Goal: Obtain resource: Obtain resource

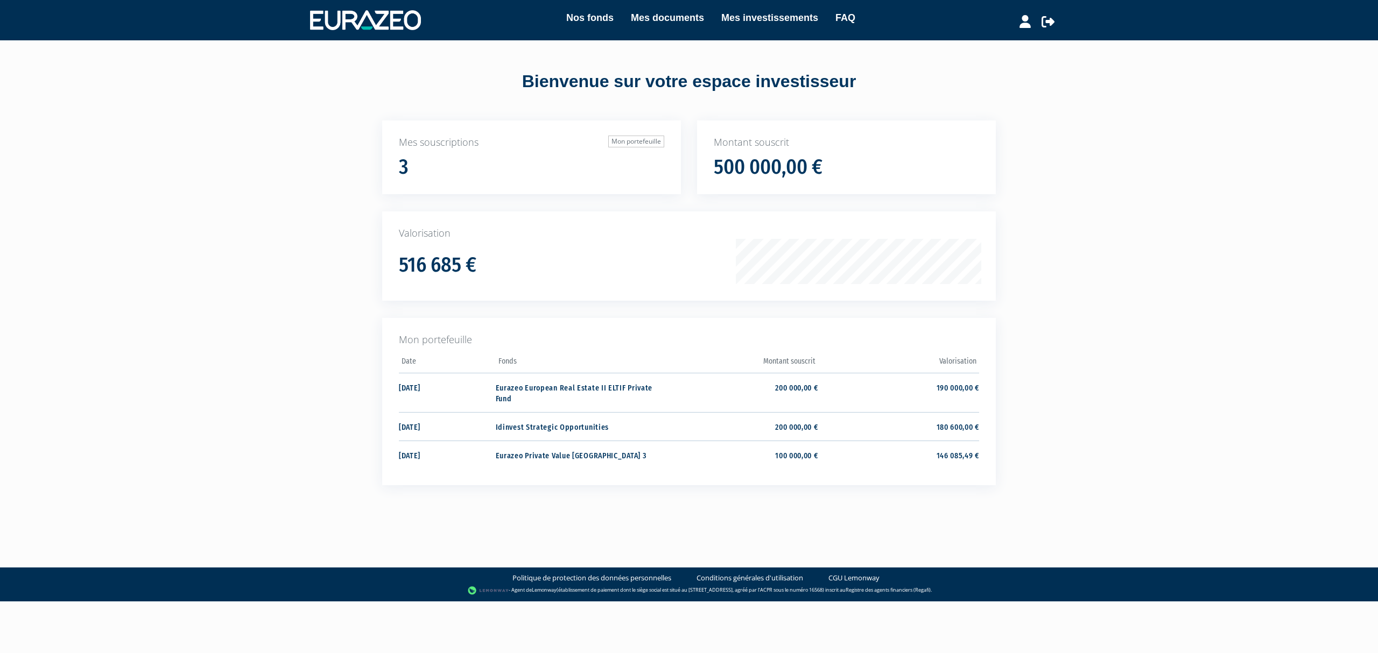
drag, startPoint x: 0, startPoint y: 0, endPoint x: 1137, endPoint y: 169, distance: 1149.7
click at [1143, 164] on div "Nos fonds Mes documents Mes investissements FAQ Déconnexion Nos fonds Mes docum…" at bounding box center [689, 262] width 1378 height 524
click at [1048, 15] on icon at bounding box center [1047, 21] width 13 height 13
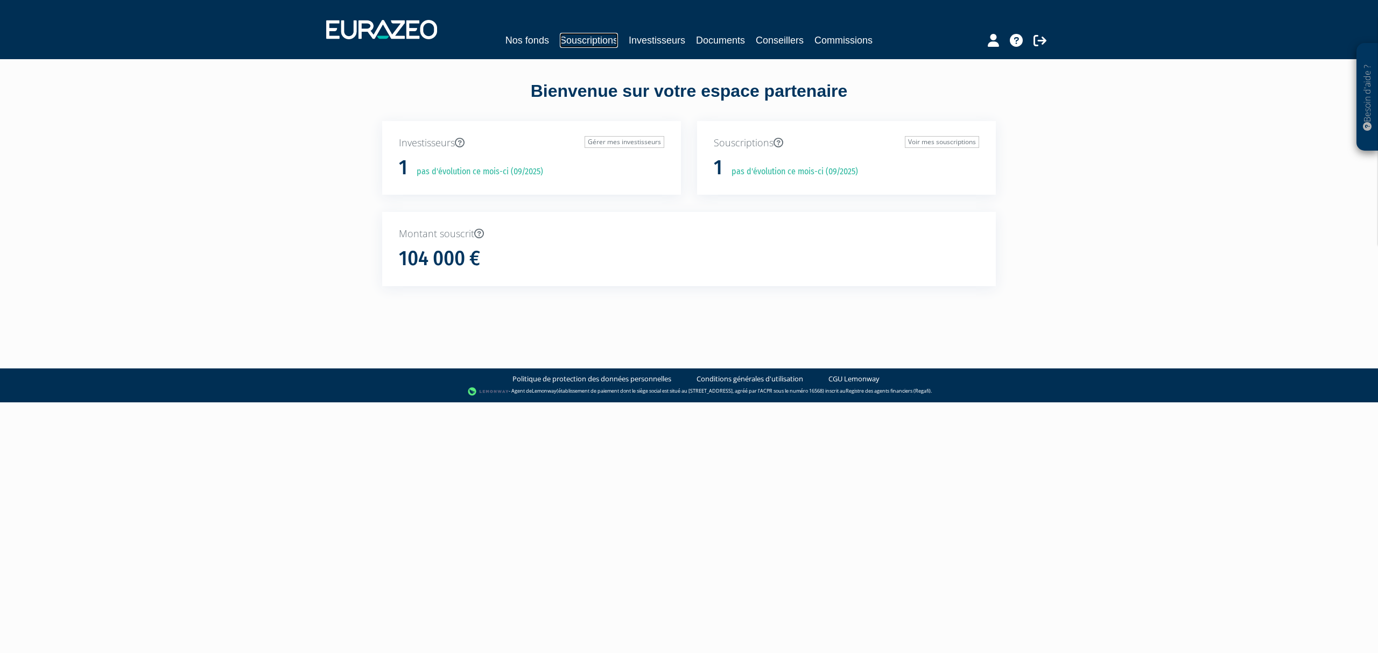
click at [588, 43] on link "Souscriptions" at bounding box center [589, 40] width 58 height 15
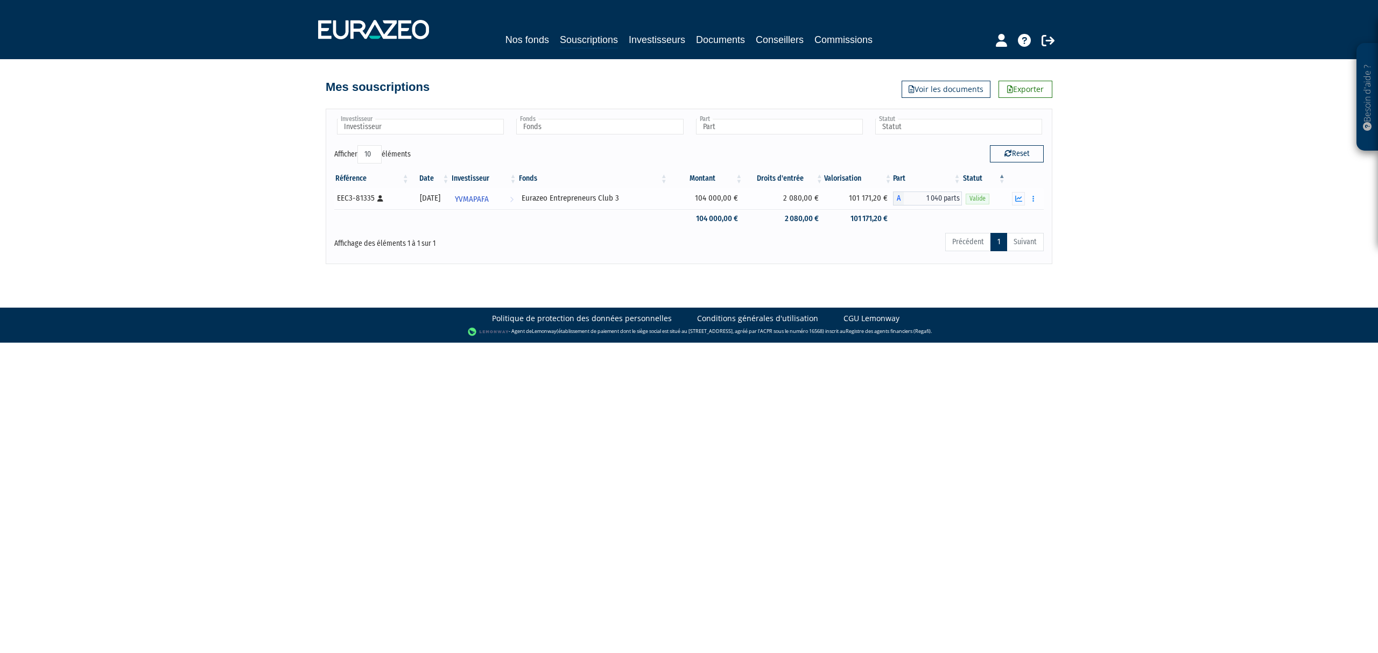
drag, startPoint x: 708, startPoint y: 196, endPoint x: 745, endPoint y: 199, distance: 37.2
click at [743, 199] on td "104 000,00 €" at bounding box center [705, 199] width 75 height 22
click at [730, 244] on div "Précédent 1 Suivant" at bounding box center [840, 244] width 407 height 24
click at [719, 41] on link "Documents" at bounding box center [720, 39] width 49 height 15
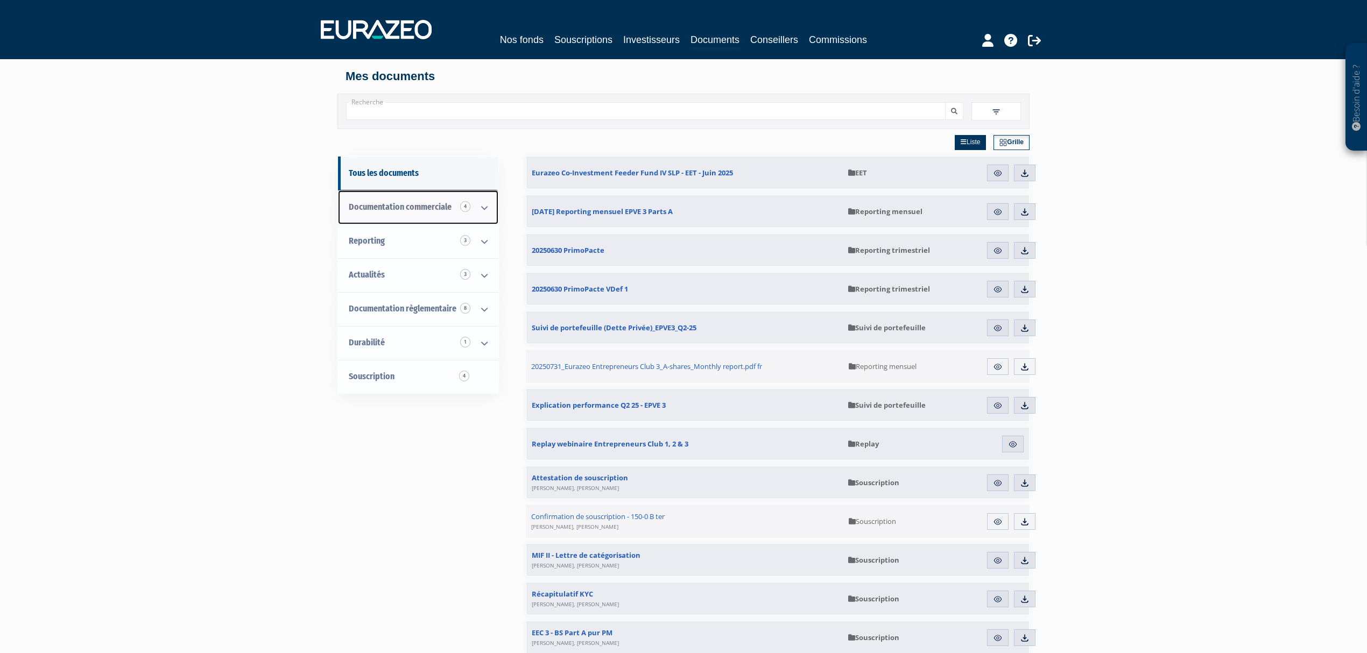
click at [457, 211] on link "Documentation commerciale 4" at bounding box center [418, 208] width 160 height 34
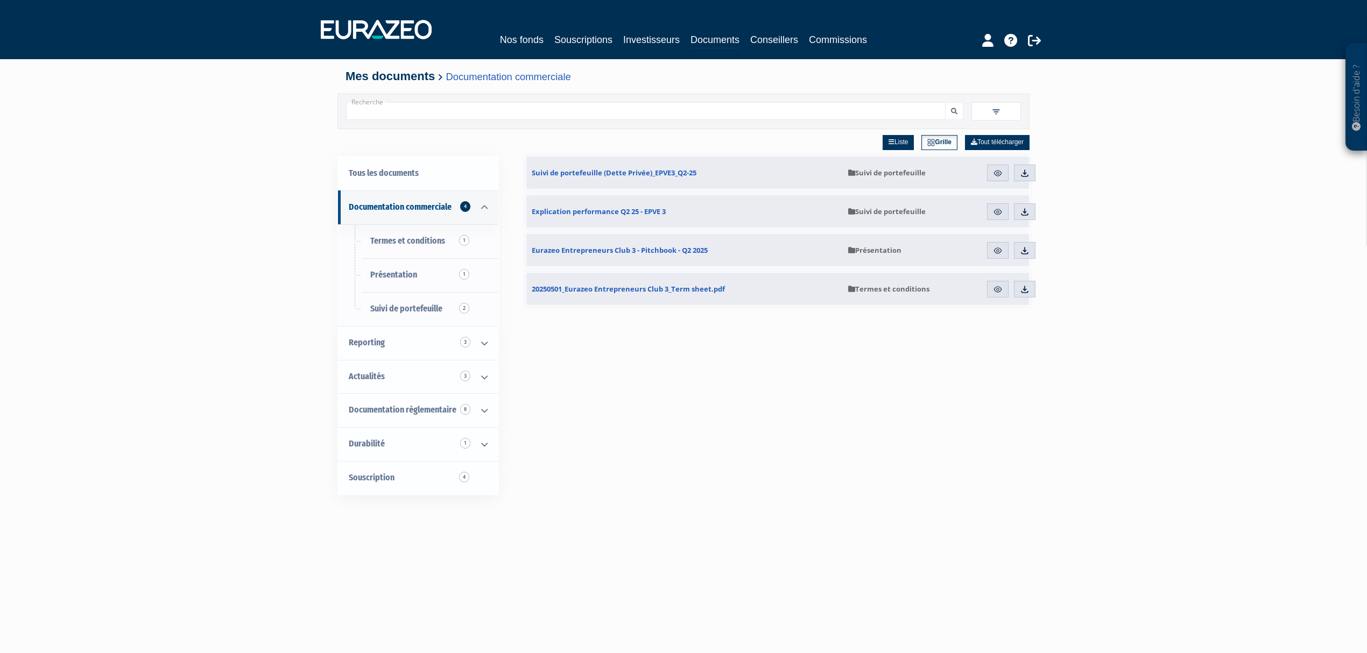
click at [936, 141] on link "Grille" at bounding box center [939, 142] width 36 height 15
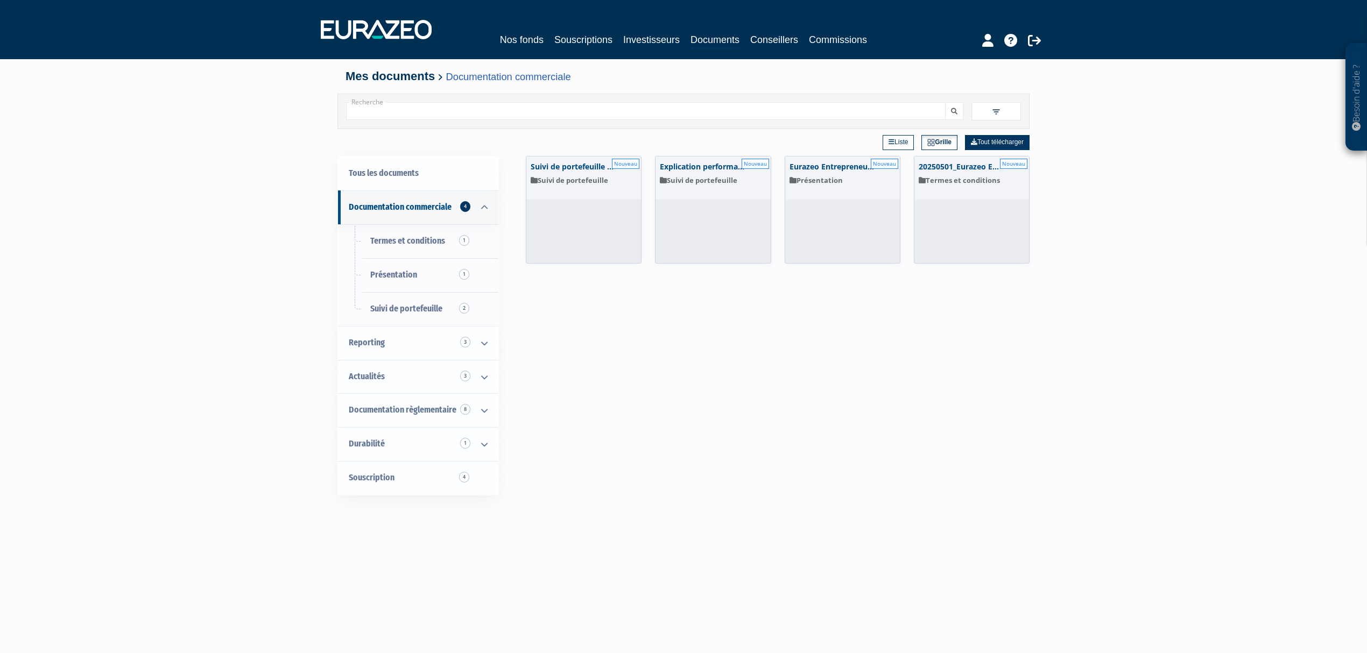
click at [887, 138] on link "Liste" at bounding box center [898, 142] width 31 height 15
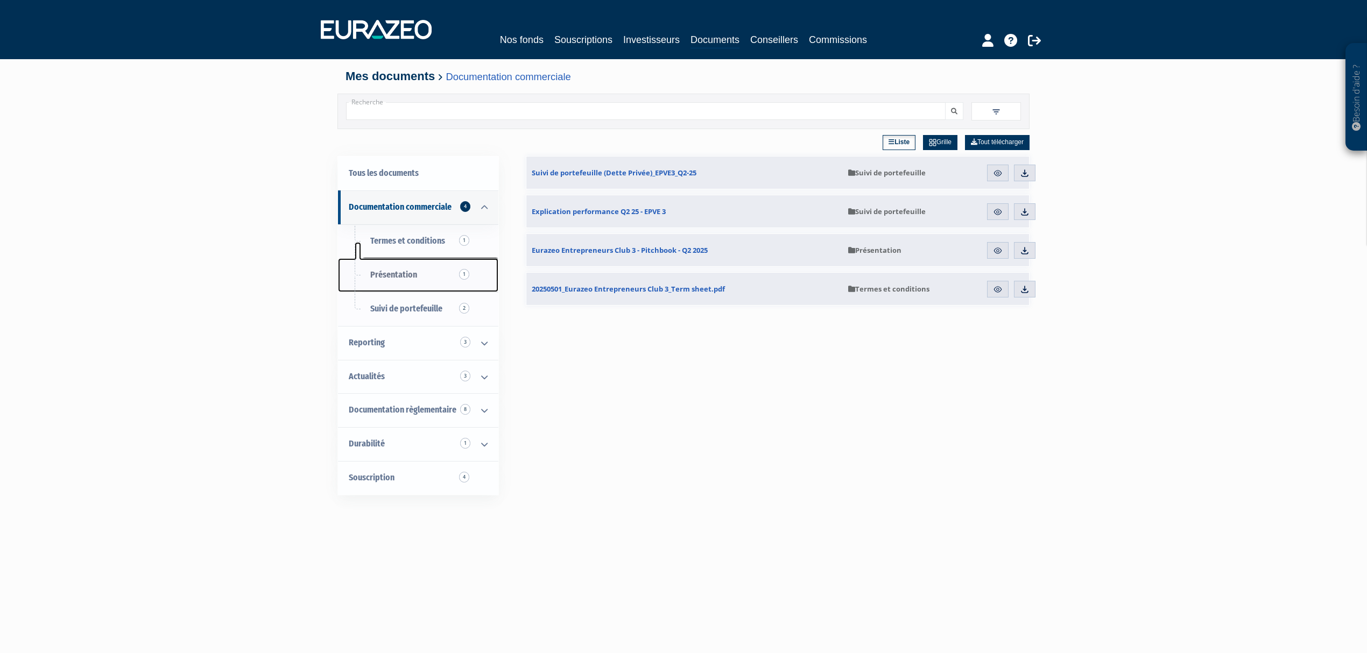
click at [434, 278] on link "Présentation 1" at bounding box center [418, 275] width 160 height 34
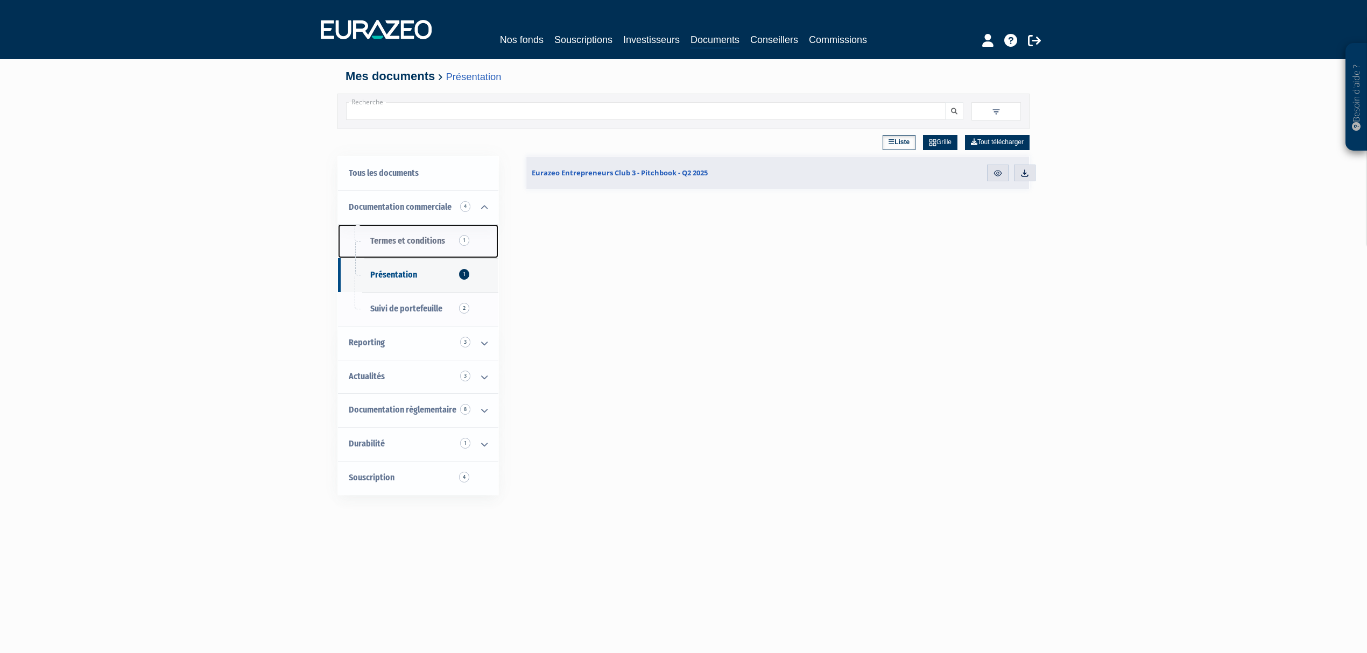
click at [392, 244] on span "Termes et conditions 1" at bounding box center [407, 241] width 75 height 10
